Goal: Task Accomplishment & Management: Complete application form

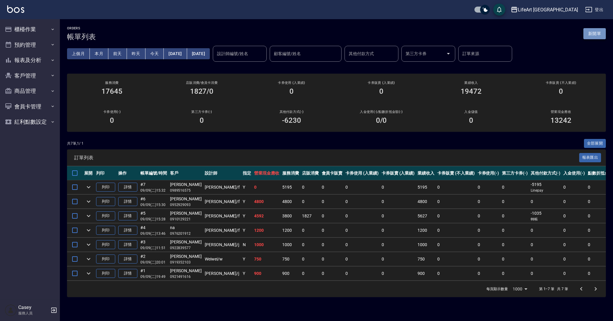
click at [589, 36] on button "新開單" at bounding box center [594, 33] width 22 height 11
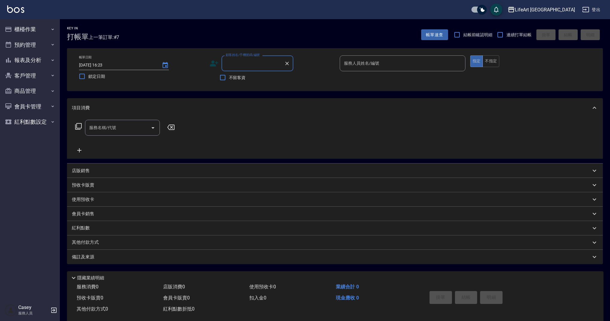
click at [252, 70] on div "顧客姓名/手機號碼/編號" at bounding box center [257, 63] width 72 height 16
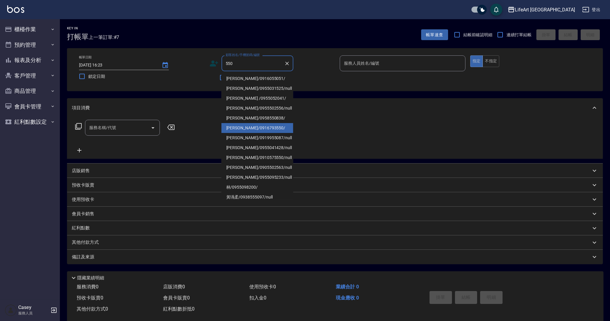
click at [267, 129] on li "[PERSON_NAME]/0916793550/" at bounding box center [257, 128] width 72 height 10
type input "[PERSON_NAME]/0916793550/"
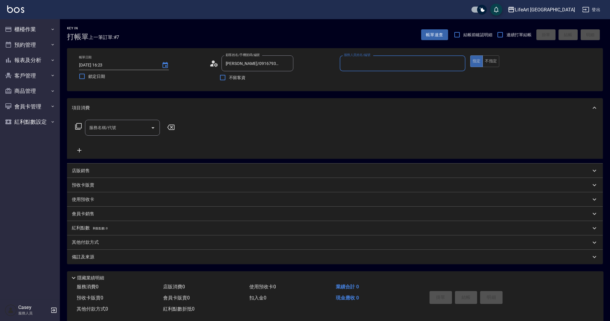
type input "Ashely-A"
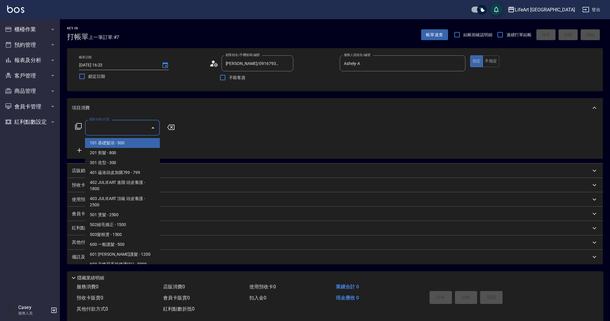
click at [91, 129] on input "服務名稱/代號" at bounding box center [118, 127] width 60 height 10
click at [118, 152] on span "201 剪髮 - 800" at bounding box center [122, 153] width 75 height 10
type input "201 剪髮(201)"
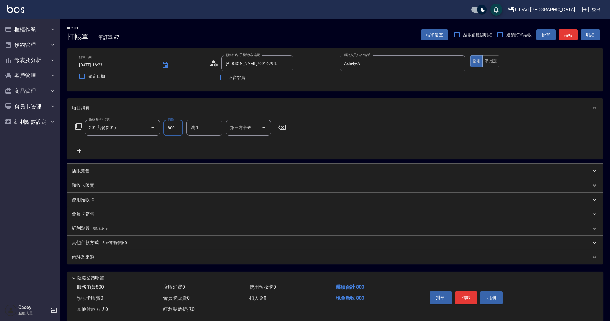
click at [178, 126] on input "800" at bounding box center [172, 128] width 19 height 16
type input "1000"
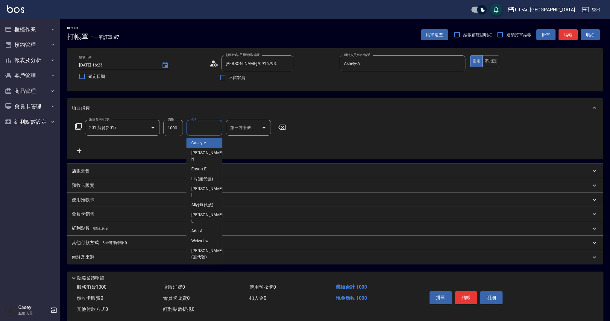
click at [211, 127] on input "洗-1" at bounding box center [204, 127] width 31 height 10
click at [208, 143] on div "Casey -c" at bounding box center [204, 143] width 36 height 10
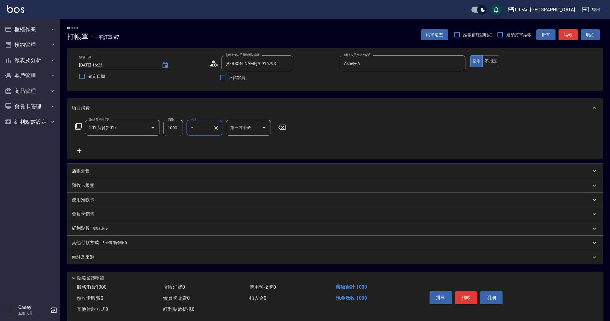
type input "Casey-c"
click at [139, 262] on div "備註及來源" at bounding box center [335, 257] width 536 height 14
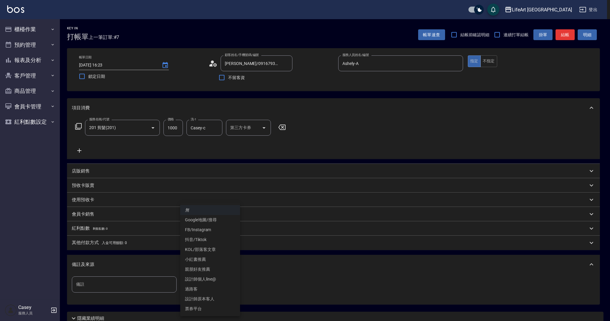
click at [196, 288] on body "LifeArt 蘆洲 登出 櫃檯作業 打帳單 帳單列表 現金收支登錄 高階收支登錄 材料自購登錄 每日結帳 排班表 現場電腦打卡 預約管理 預約管理 單日預約…" at bounding box center [305, 184] width 610 height 369
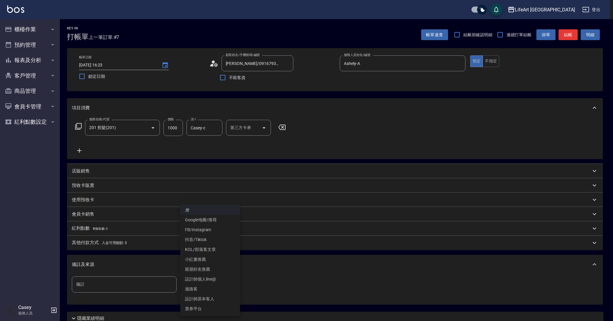
click at [210, 300] on li "設計師原本客人" at bounding box center [210, 299] width 60 height 10
type input "設計師原本客人"
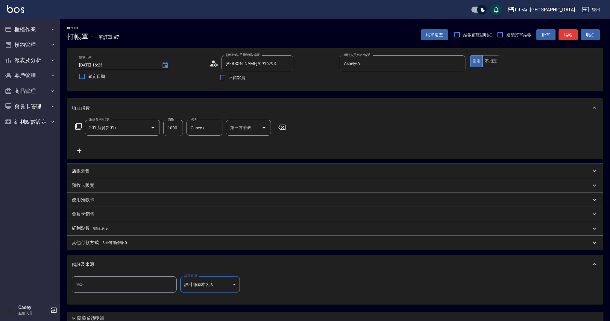
click at [568, 37] on button "結帳" at bounding box center [567, 34] width 19 height 11
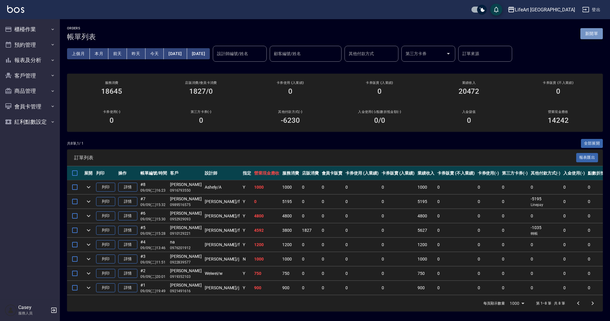
click at [596, 31] on button "新開單" at bounding box center [591, 33] width 22 height 11
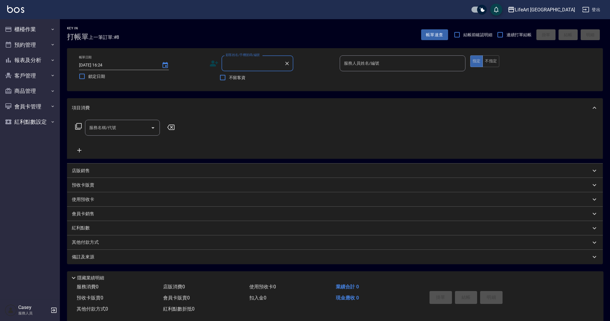
click at [248, 66] on input "顧客姓名/手機號碼/編號" at bounding box center [252, 63] width 57 height 10
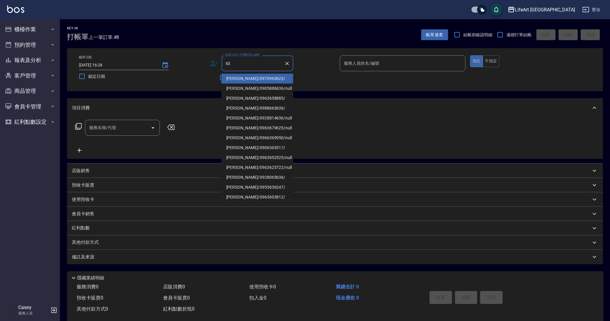
type input "6"
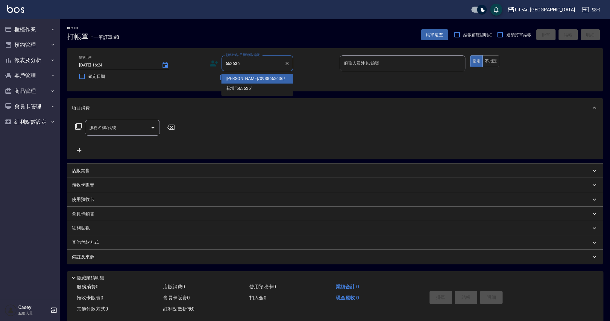
click at [257, 80] on li "[PERSON_NAME]/0988663636/" at bounding box center [257, 79] width 72 height 10
type input "[PERSON_NAME]/0988663636/"
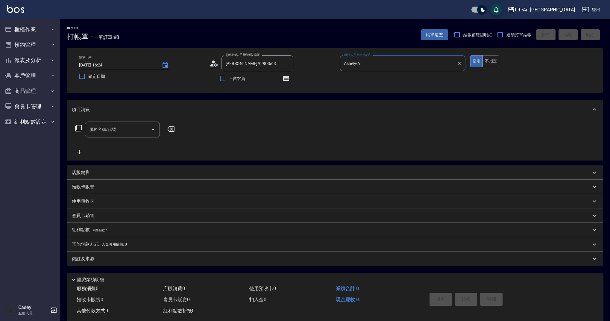
type input "Ashely-A"
drag, startPoint x: 130, startPoint y: 125, endPoint x: 131, endPoint y: 136, distance: 11.5
click at [129, 125] on input "服務名稱/代號" at bounding box center [118, 129] width 60 height 10
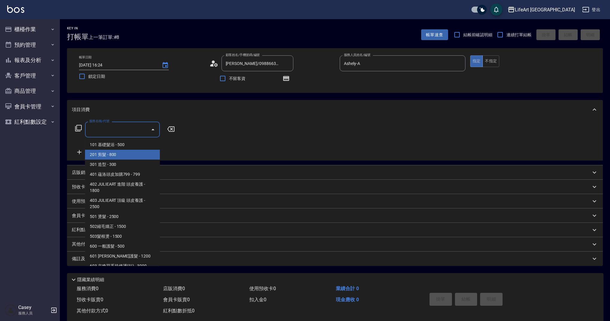
click at [132, 152] on span "201 剪髮 - 800" at bounding box center [122, 155] width 75 height 10
type input "201 剪髮(201)"
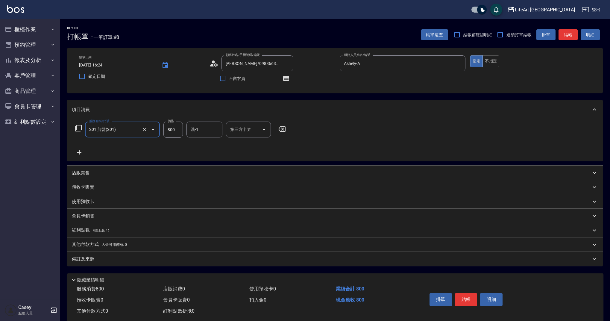
click at [176, 133] on input "800" at bounding box center [172, 130] width 19 height 16
type input "100"
click at [160, 261] on div "備註及來源" at bounding box center [331, 259] width 519 height 6
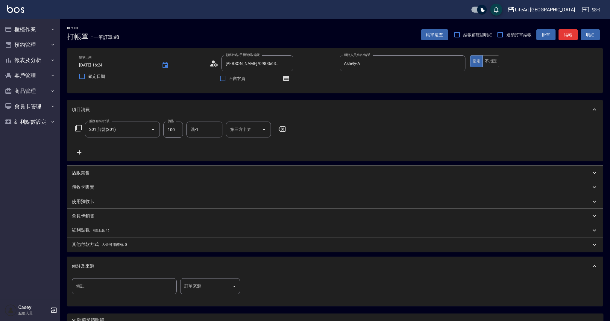
click at [210, 285] on body "LifeArt 蘆洲 登出 櫃檯作業 打帳單 帳單列表 現金收支登錄 高階收支登錄 材料自購登錄 每日結帳 排班表 現場電腦打卡 預約管理 預約管理 單日預約…" at bounding box center [305, 185] width 610 height 371
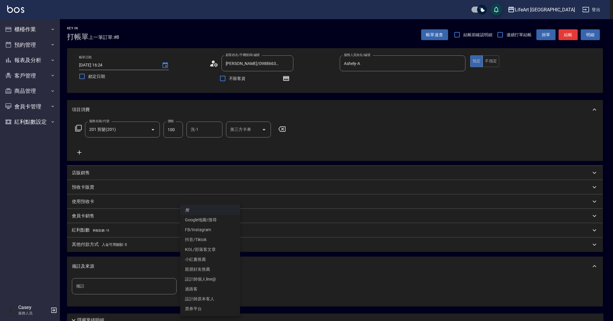
click at [214, 295] on li "設計師原本客人" at bounding box center [210, 299] width 60 height 10
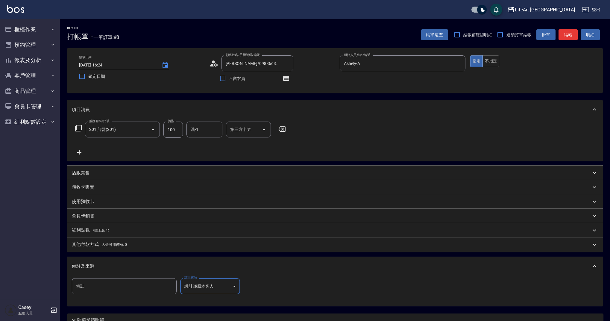
click at [222, 291] on body "LifeArt 蘆洲 登出 櫃檯作業 打帳單 帳單列表 現金收支登錄 高階收支登錄 材料自購登錄 每日結帳 排班表 現場電腦打卡 預約管理 預約管理 單日預約…" at bounding box center [305, 185] width 610 height 371
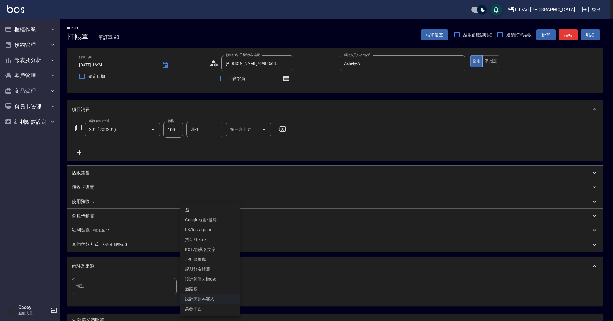
click at [228, 278] on li "設計師個人line@" at bounding box center [210, 279] width 60 height 10
type input "設計師個人line@"
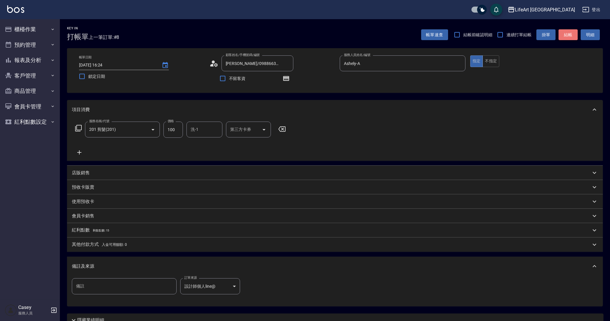
click at [569, 38] on button "結帳" at bounding box center [567, 34] width 19 height 11
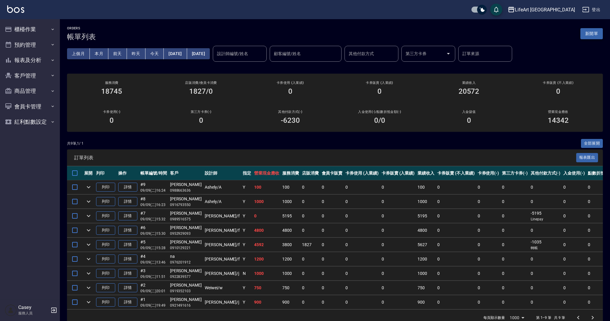
click at [586, 38] on button "新開單" at bounding box center [591, 33] width 22 height 11
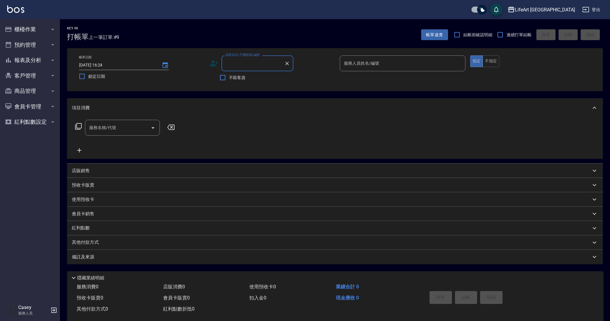
click at [249, 69] on input "顧客姓名/手機號碼/編號" at bounding box center [252, 63] width 57 height 10
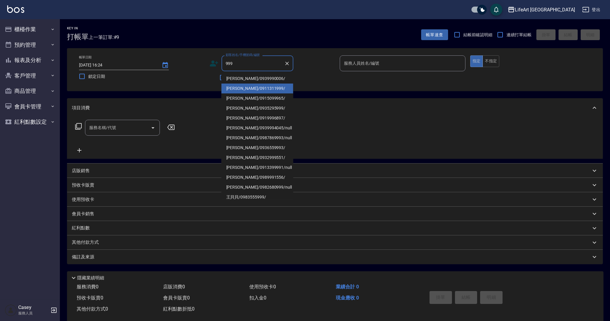
click at [255, 89] on li "[PERSON_NAME]/0911311999/" at bounding box center [257, 89] width 72 height 10
type input "[PERSON_NAME]/0911311999/"
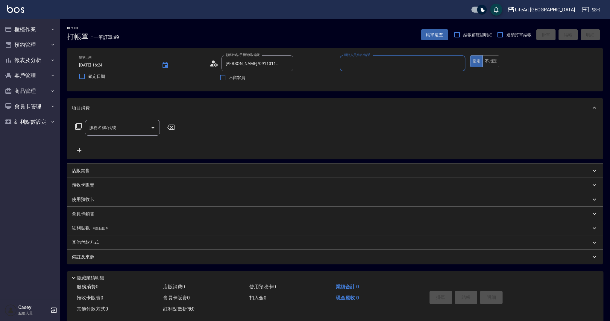
type input "Ashely-A"
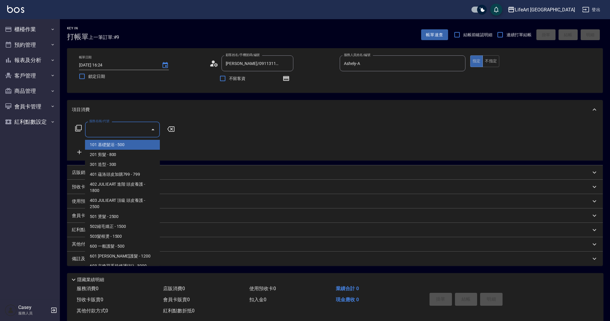
drag, startPoint x: 137, startPoint y: 128, endPoint x: 137, endPoint y: 141, distance: 13.2
click at [137, 128] on input "服務名稱/代號" at bounding box center [118, 129] width 60 height 10
click at [136, 142] on span "101 基礎髮浴 - 500" at bounding box center [122, 145] width 75 height 10
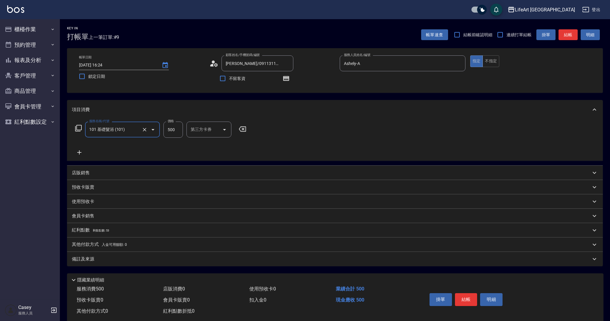
type input "101 基礎髮浴 (101)"
click at [177, 132] on input "500" at bounding box center [172, 130] width 19 height 16
type input "315"
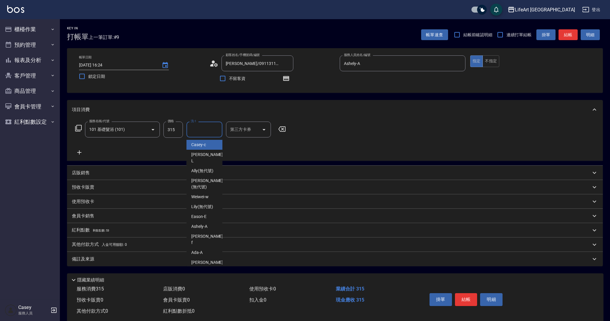
click at [194, 131] on input "洗-1" at bounding box center [204, 129] width 31 height 10
click at [194, 143] on span "Casey -c" at bounding box center [198, 145] width 15 height 6
type input "Casey-c"
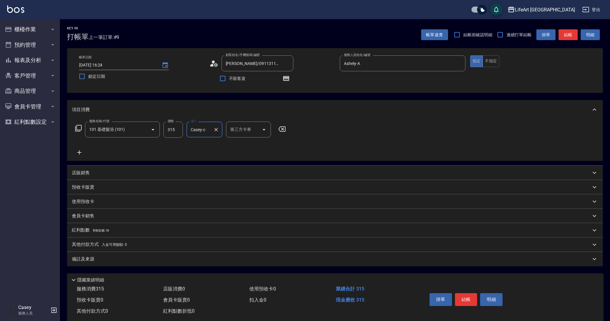
click at [117, 258] on div "備註及來源" at bounding box center [331, 259] width 519 height 6
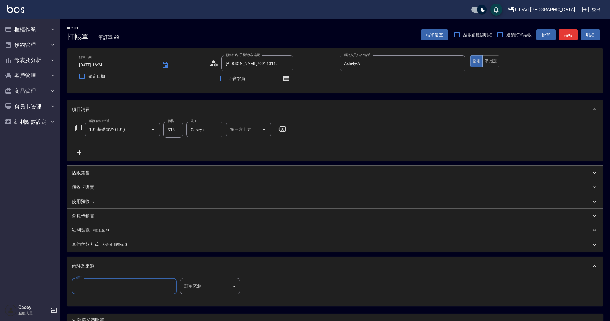
click at [177, 284] on div "備註 備註 訂單來源 ​ 訂單來源" at bounding box center [158, 286] width 172 height 16
click at [195, 282] on body "LifeArt 蘆洲 登出 櫃檯作業 打帳單 帳單列表 現金收支登錄 高階收支登錄 材料自購登錄 每日結帳 排班表 現場電腦打卡 預約管理 預約管理 單日預約…" at bounding box center [305, 185] width 610 height 371
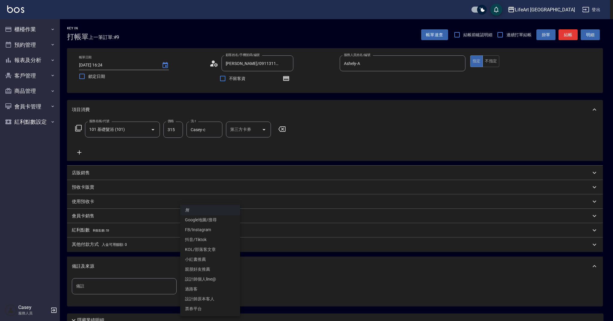
click at [202, 301] on li "設計師原本客人" at bounding box center [210, 299] width 60 height 10
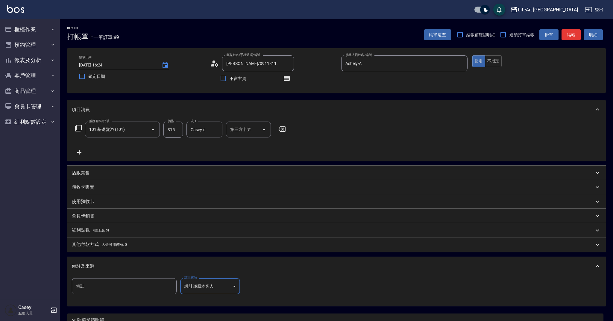
type input "設計師原本客人"
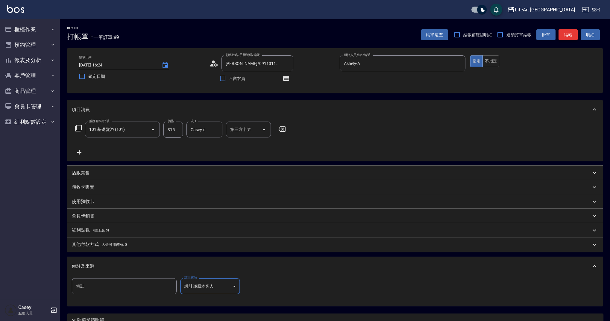
click at [570, 33] on button "結帳" at bounding box center [567, 34] width 19 height 11
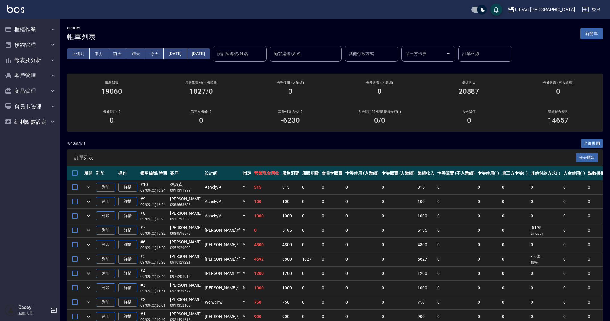
click at [594, 36] on button "新開單" at bounding box center [591, 33] width 22 height 11
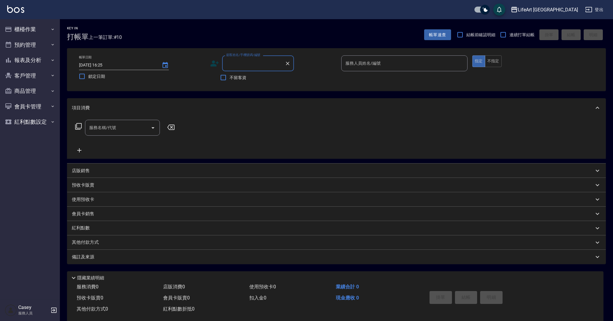
drag, startPoint x: 523, startPoint y: 51, endPoint x: 249, endPoint y: 62, distance: 274.3
click at [249, 61] on input "顧客姓名/手機號碼/編號" at bounding box center [253, 63] width 57 height 10
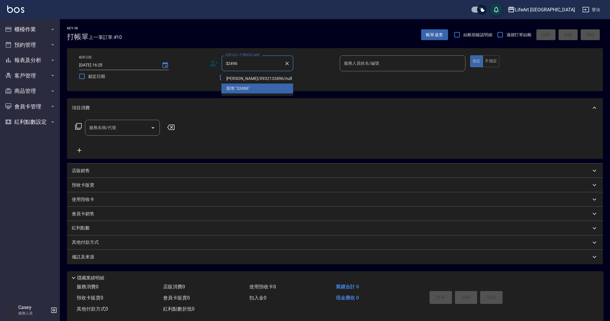
click at [259, 81] on li "[PERSON_NAME]/0932132496/null" at bounding box center [257, 79] width 72 height 10
type input "[PERSON_NAME]/0932132496/null"
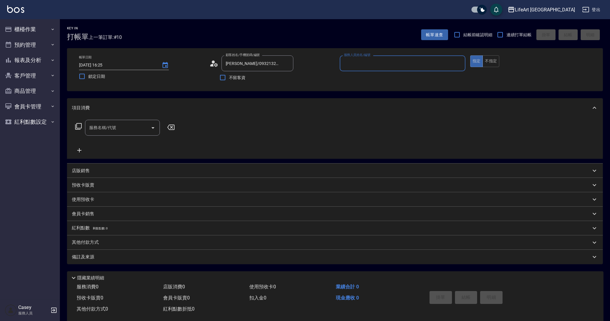
type input "Ashely-A"
click at [123, 126] on input "服務名稱/代號" at bounding box center [118, 127] width 60 height 10
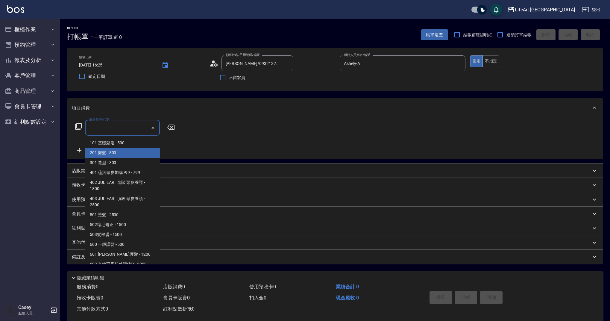
click at [127, 150] on span "201 剪髮 - 800" at bounding box center [122, 153] width 75 height 10
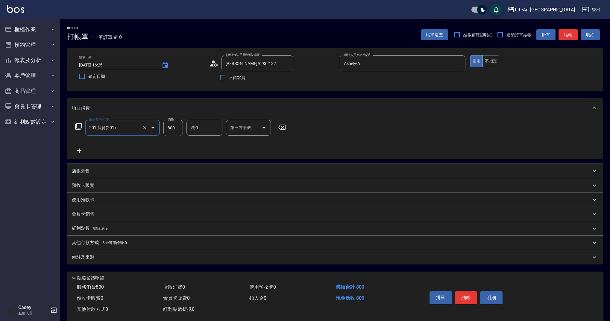
type input "201 剪髮(201)"
click at [176, 130] on input "800" at bounding box center [172, 128] width 19 height 16
type input "300"
click at [159, 252] on div "備註及來源" at bounding box center [335, 257] width 536 height 14
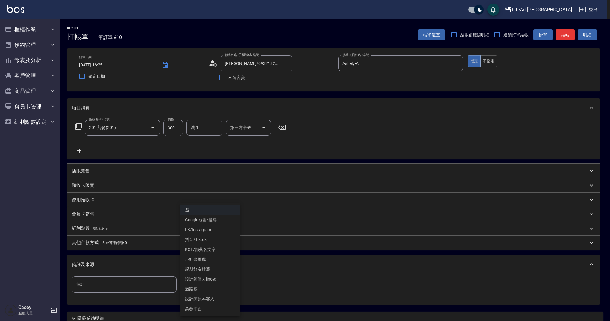
click at [239, 290] on body "LifeArt 蘆洲 登出 櫃檯作業 打帳單 帳單列表 現金收支登錄 高階收支登錄 材料自購登錄 每日結帳 排班表 現場電腦打卡 預約管理 預約管理 單日預約…" at bounding box center [305, 184] width 610 height 369
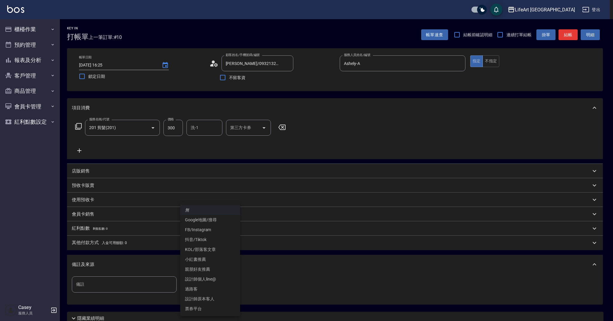
click at [218, 298] on li "設計師原本客人" at bounding box center [210, 299] width 60 height 10
type input "設計師原本客人"
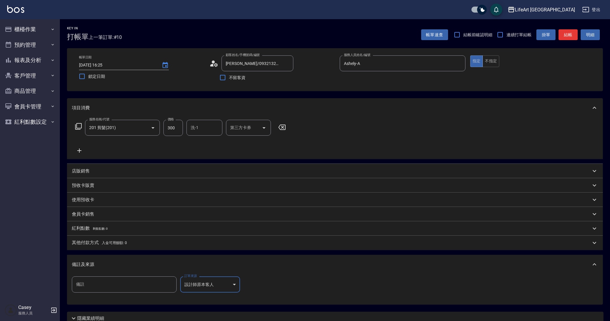
click at [573, 24] on div "Key In 打帳單 上一筆訂單:#10 帳單速查 結帳前確認明細 連續打單結帳 掛單 結帳 明細" at bounding box center [331, 30] width 543 height 22
click at [570, 33] on button "結帳" at bounding box center [567, 34] width 19 height 11
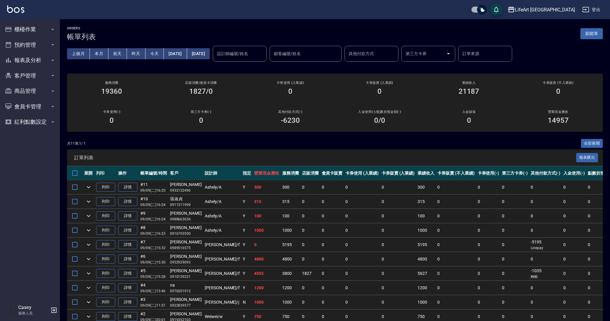
click at [590, 35] on button "新開單" at bounding box center [591, 33] width 22 height 11
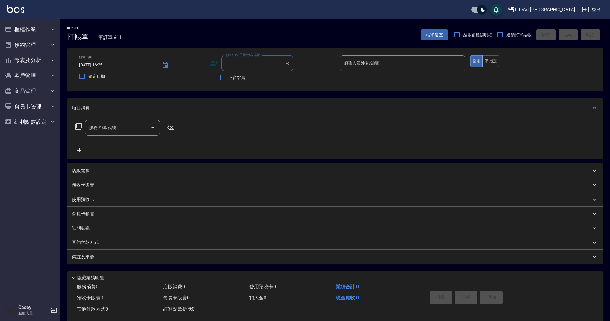
click at [249, 70] on div "顧客姓名/手機號碼/編號" at bounding box center [257, 63] width 72 height 16
click at [249, 62] on input "顧客姓名/手機號碼/編號" at bounding box center [252, 63] width 57 height 10
click at [251, 78] on li "寺本果世/0900524642/null" at bounding box center [257, 79] width 72 height 10
type input "寺本果世/0900524642/null"
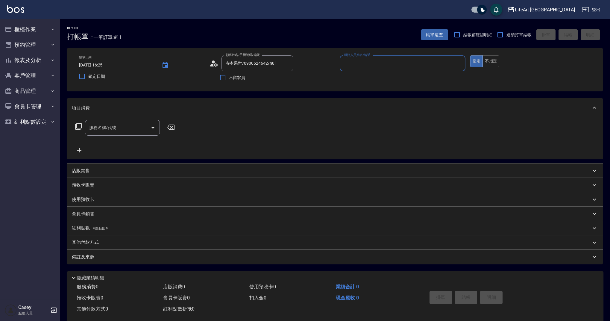
type input "Ada-A"
click at [285, 80] on icon "button" at bounding box center [286, 79] width 5 height 4
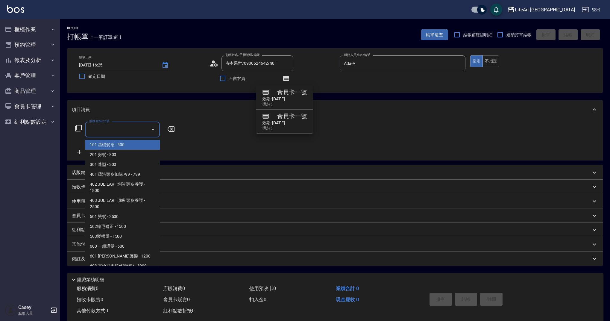
click at [119, 133] on input "服務名稱/代號" at bounding box center [118, 129] width 60 height 10
click at [78, 152] on icon at bounding box center [79, 152] width 4 height 4
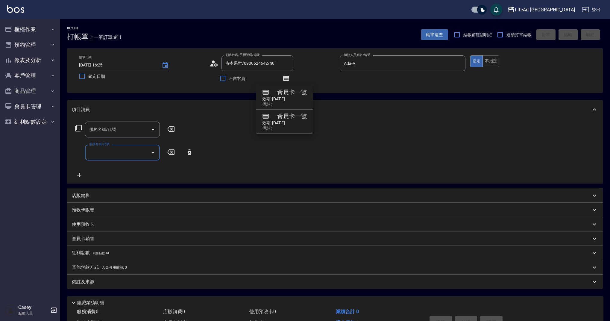
click at [98, 152] on input "服務名稱/代號" at bounding box center [118, 152] width 60 height 10
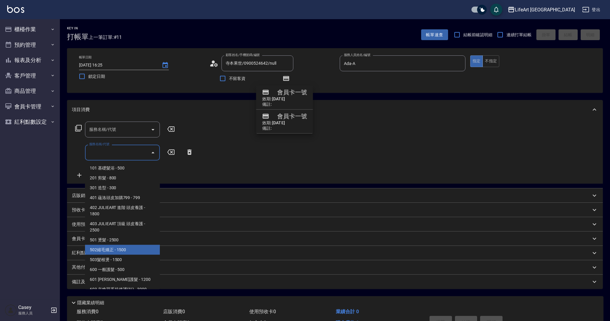
scroll to position [77, 0]
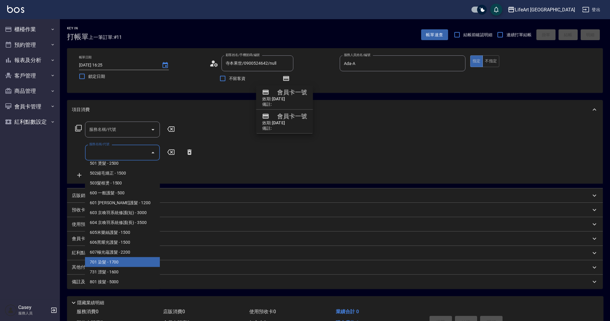
click at [147, 263] on span "701 染髮 - 1700" at bounding box center [122, 262] width 75 height 10
type input "701 染髮(701)"
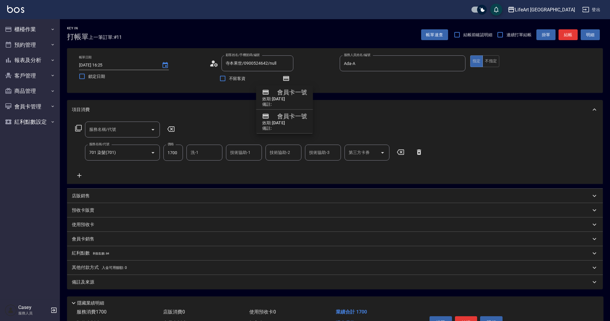
click at [83, 174] on icon at bounding box center [79, 175] width 15 height 7
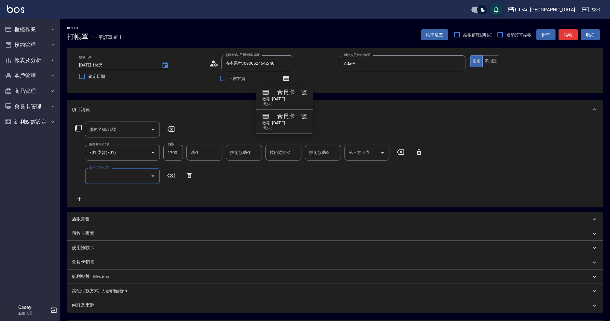
click at [98, 177] on input "服務名稱/代號" at bounding box center [118, 176] width 60 height 10
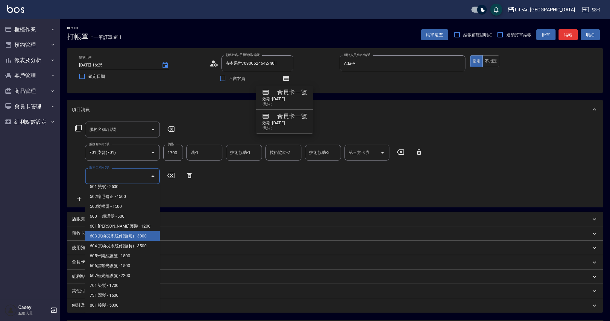
click at [148, 238] on span "603 京喚羽系統修護(短) - 3000" at bounding box center [122, 236] width 75 height 10
type input "603 京喚羽系統修護(短)(603)"
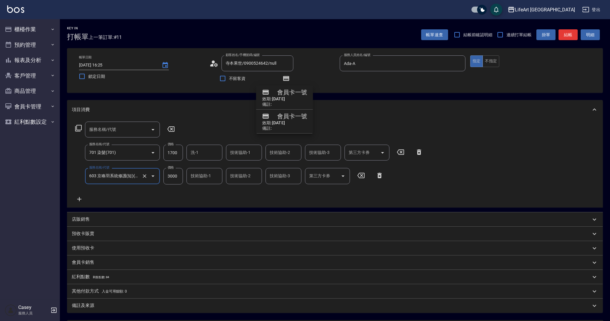
click at [176, 177] on input "3000" at bounding box center [172, 176] width 19 height 16
type input "2500"
click at [175, 154] on input "1700" at bounding box center [172, 153] width 19 height 16
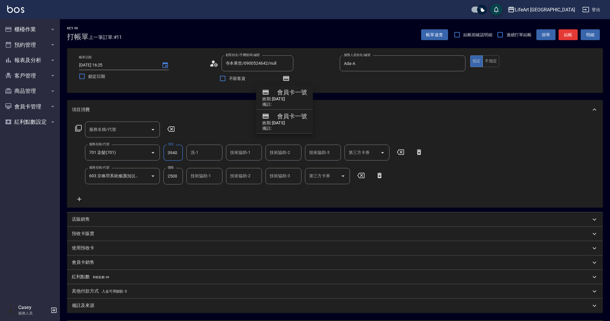
type input "3940"
drag, startPoint x: 122, startPoint y: 126, endPoint x: 125, endPoint y: 140, distance: 13.7
click at [122, 126] on input "服務名稱/代號" at bounding box center [118, 129] width 60 height 10
click at [152, 130] on icon "Open" at bounding box center [152, 129] width 7 height 7
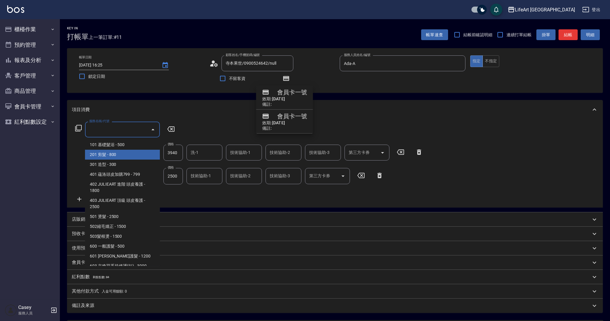
click at [142, 153] on span "201 剪髮 - 800" at bounding box center [122, 155] width 75 height 10
type input "201 剪髮(201)"
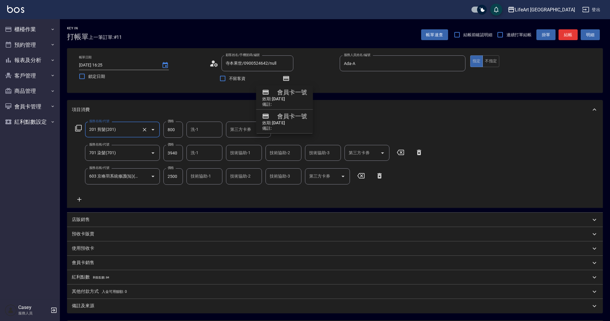
click at [204, 128] on input "洗-1" at bounding box center [204, 129] width 31 height 10
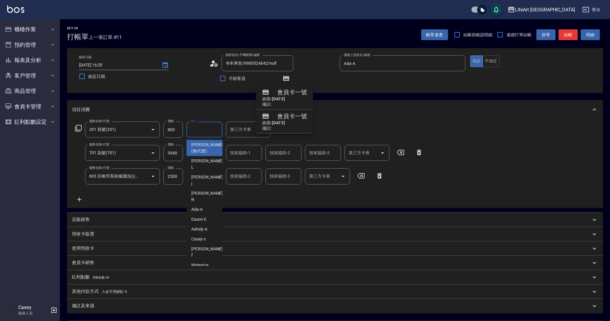
click at [165, 130] on input "800" at bounding box center [172, 130] width 19 height 16
click at [171, 130] on input "800" at bounding box center [172, 130] width 19 height 16
type input "630"
click at [207, 190] on div "服務名稱/代號 201 剪髮(201) 服務名稱/代號 價格 630 價格 洗-1 洗-1 第三方卡券 第三方卡券 服務名稱/代號 701 染髮(701) 服…" at bounding box center [249, 162] width 355 height 81
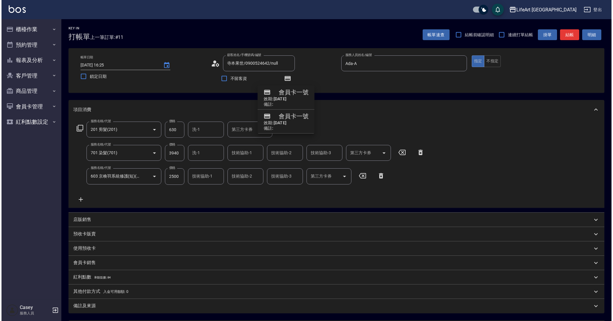
scroll to position [60, 0]
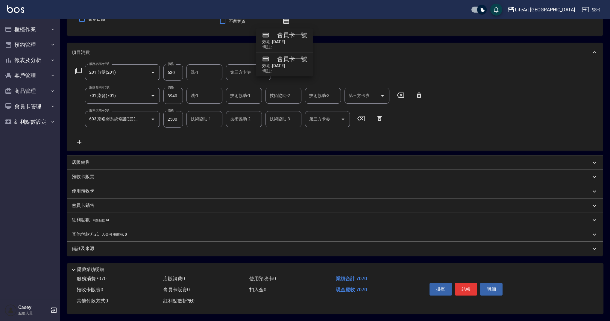
click at [97, 218] on span "剩餘點數: 84" at bounding box center [101, 219] width 17 height 3
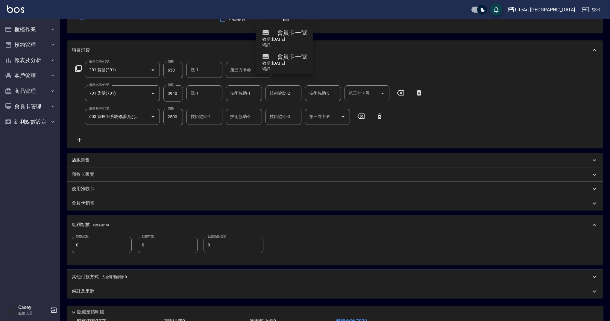
click at [108, 243] on input "0" at bounding box center [102, 245] width 60 height 16
type input "14"
click at [100, 290] on div "備註及來源" at bounding box center [331, 291] width 519 height 6
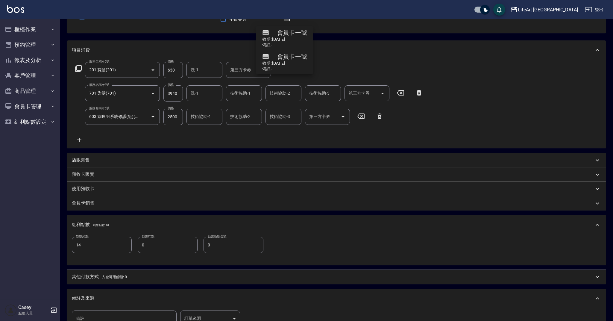
click at [211, 315] on body "LifeArt 蘆洲 登出 櫃檯作業 打帳單 帳單列表 現金收支登錄 高階收支登錄 材料自購登錄 每日結帳 排班表 現場電腦打卡 預約管理 預約管理 單日預約…" at bounding box center [306, 171] width 613 height 463
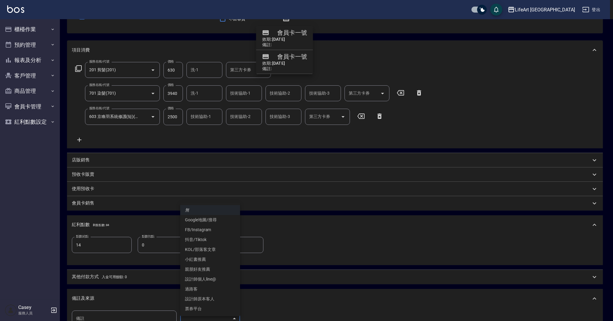
click at [211, 300] on li "設計師原本客人" at bounding box center [210, 299] width 60 height 10
type input "設計師原本客人"
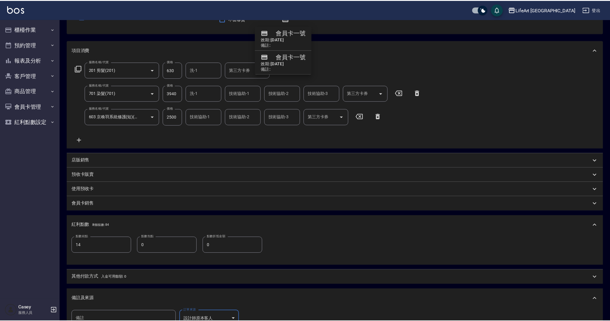
scroll to position [65, 0]
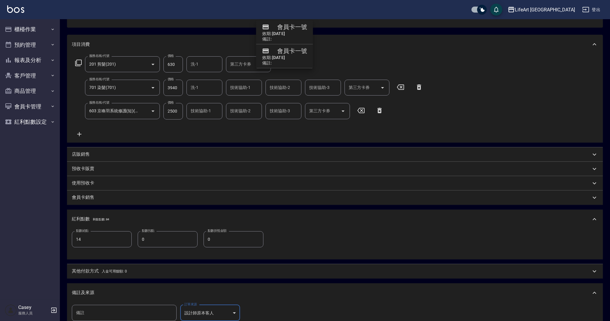
click at [113, 269] on span "入金可用餘額: 0" at bounding box center [114, 271] width 25 height 4
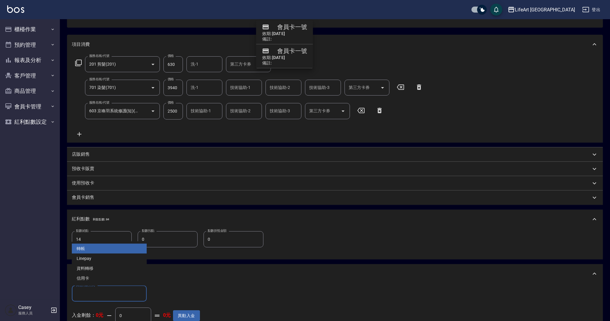
click at [111, 293] on input "其他付款方式" at bounding box center [109, 293] width 69 height 10
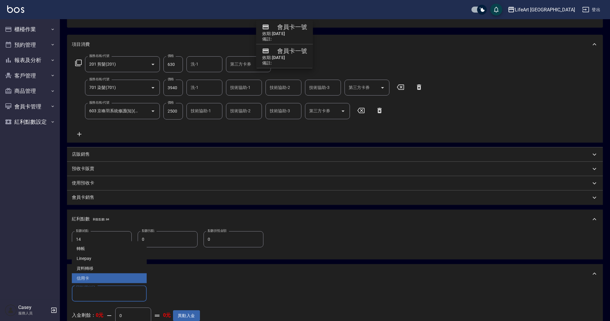
click at [103, 280] on span "信用卡" at bounding box center [109, 278] width 75 height 10
type input "信用卡"
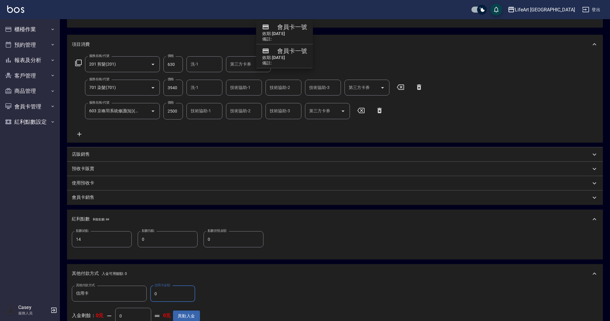
click at [178, 288] on input "0" at bounding box center [172, 294] width 45 height 16
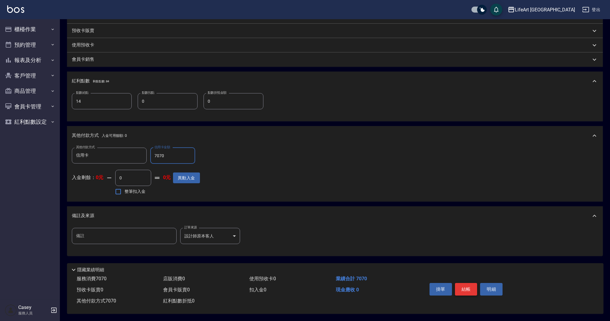
type input "7070"
click at [469, 289] on button "結帳" at bounding box center [466, 289] width 22 height 13
